Goal: Use online tool/utility: Utilize a website feature to perform a specific function

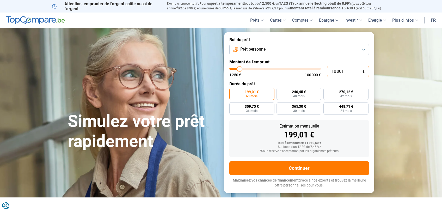
drag, startPoint x: 345, startPoint y: 70, endPoint x: 326, endPoint y: 72, distance: 19.6
click at [327, 72] on input "10 001" at bounding box center [348, 71] width 42 height 11
type input "4"
type input "1250"
type input "40"
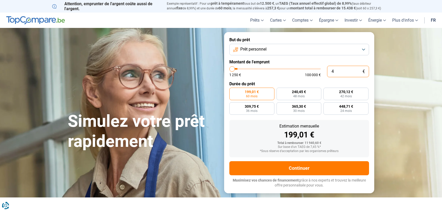
type input "1250"
type input "400"
type input "1250"
type input "1 250"
type input "1250"
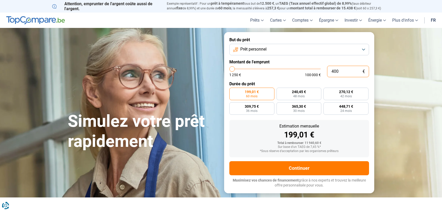
radio input "true"
type input "12 500"
type input "12500"
